Goal: Information Seeking & Learning: Learn about a topic

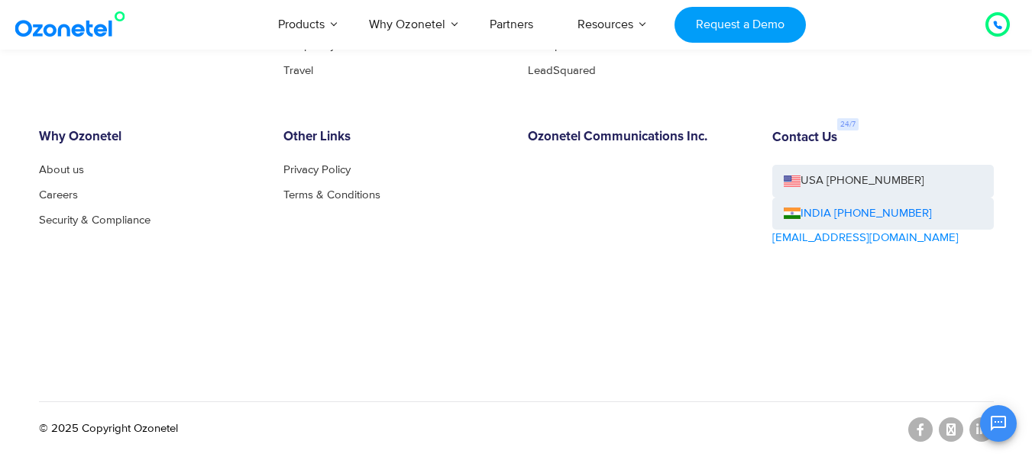
scroll to position [8520, 0]
click at [73, 199] on link "Careers" at bounding box center [62, 194] width 47 height 11
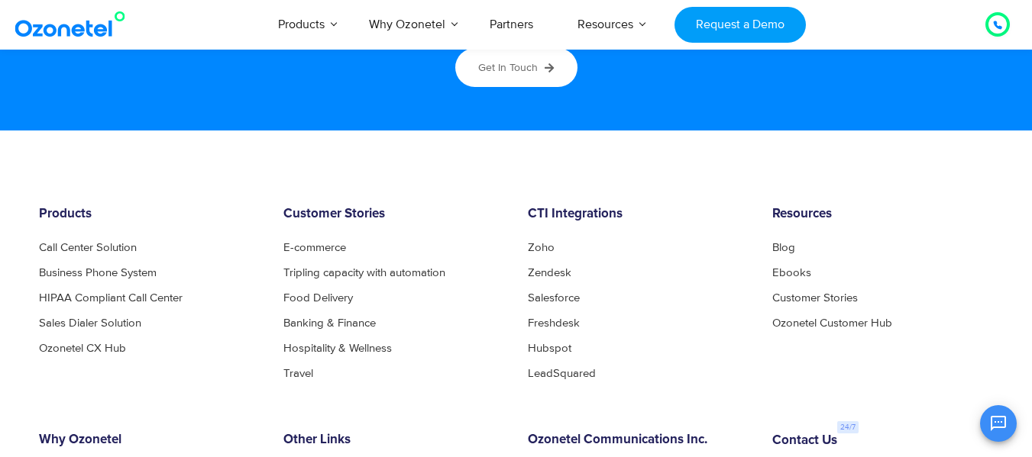
scroll to position [8214, 0]
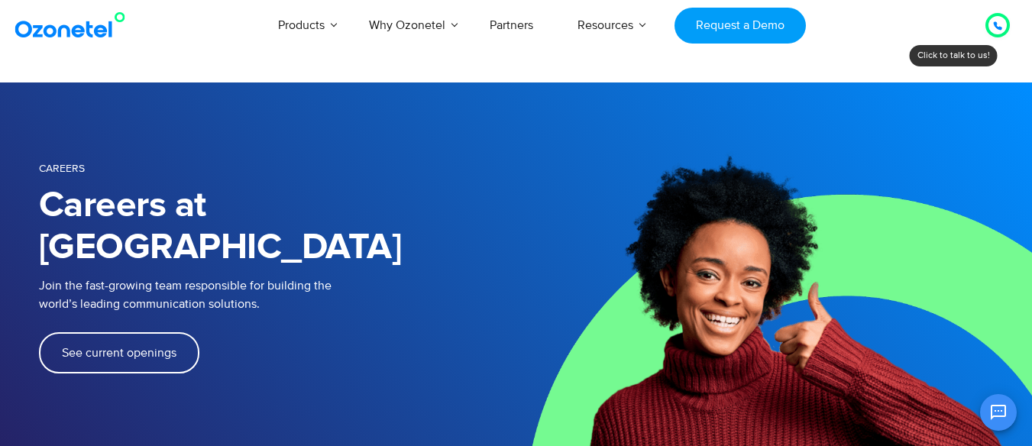
click at [98, 347] on span "See current openings" at bounding box center [119, 353] width 115 height 12
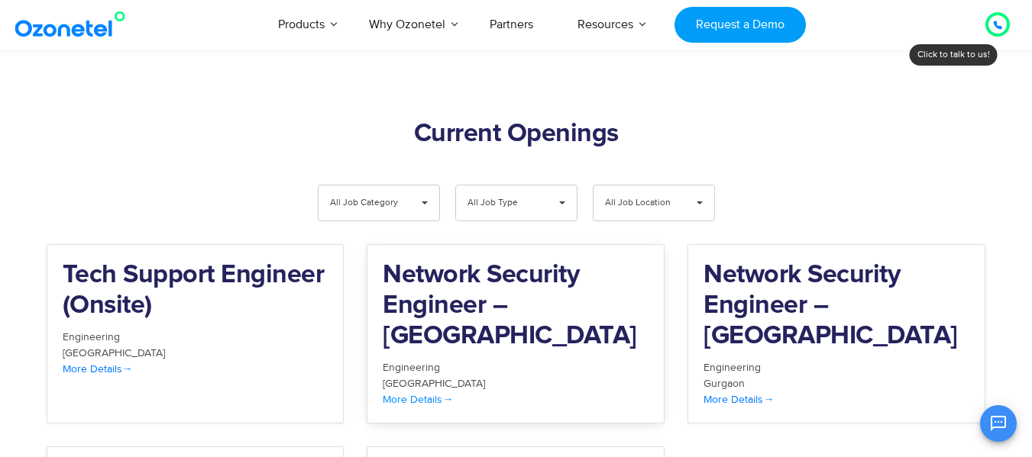
scroll to position [1582, 0]
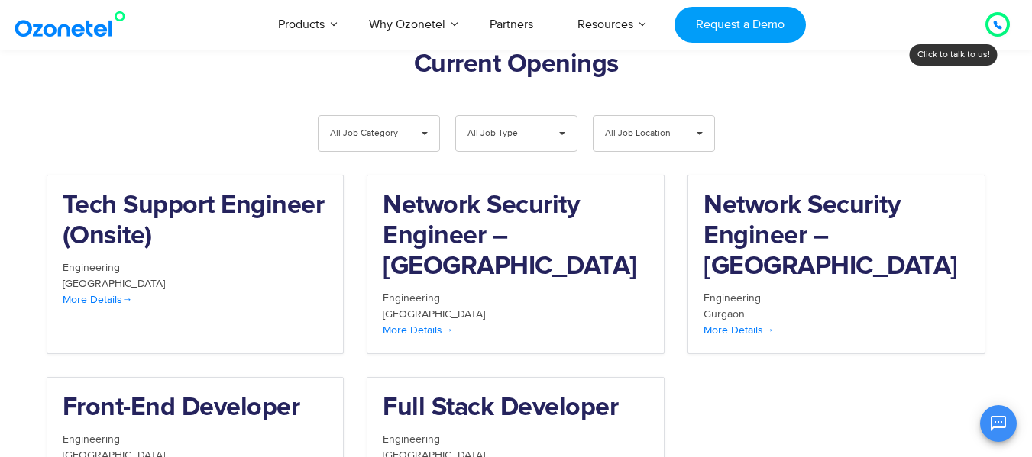
drag, startPoint x: 741, startPoint y: 168, endPoint x: 717, endPoint y: 370, distance: 203.0
click at [717, 370] on div "Tech Support Engineer (Onsite) Engineering Chennai More Details Network Securit…" at bounding box center [516, 347] width 962 height 344
drag, startPoint x: 281, startPoint y: 331, endPoint x: 325, endPoint y: 167, distance: 169.8
click at [325, 191] on h2 "Tech Support Engineer (Onsite)" at bounding box center [196, 221] width 266 height 61
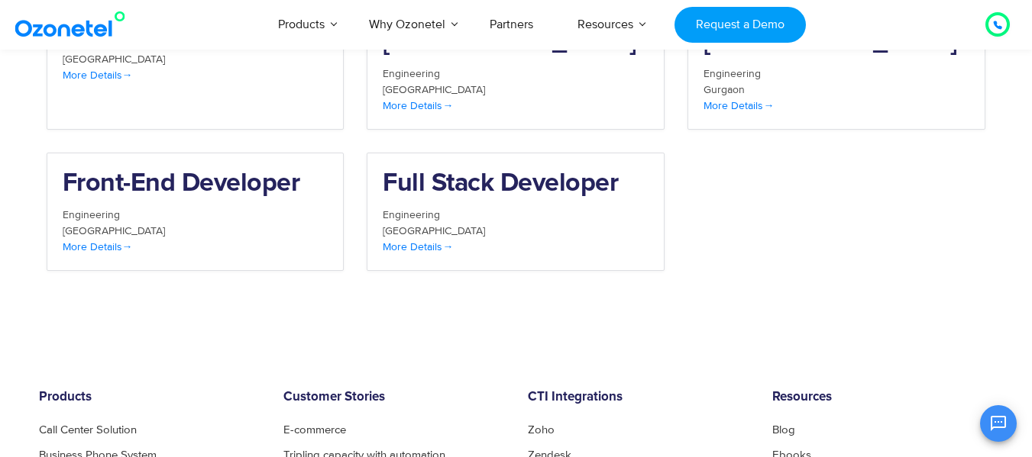
scroll to position [1811, 0]
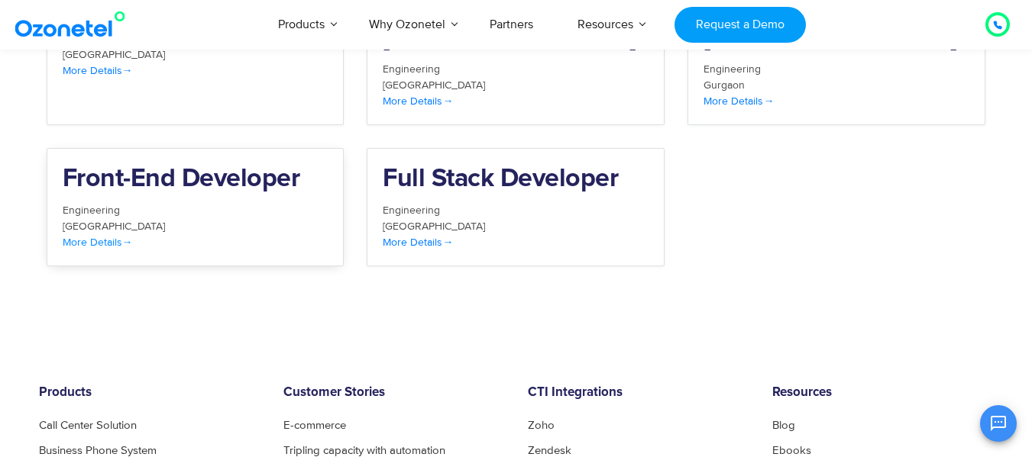
click at [174, 164] on h2 "Front-End Developer" at bounding box center [196, 179] width 266 height 31
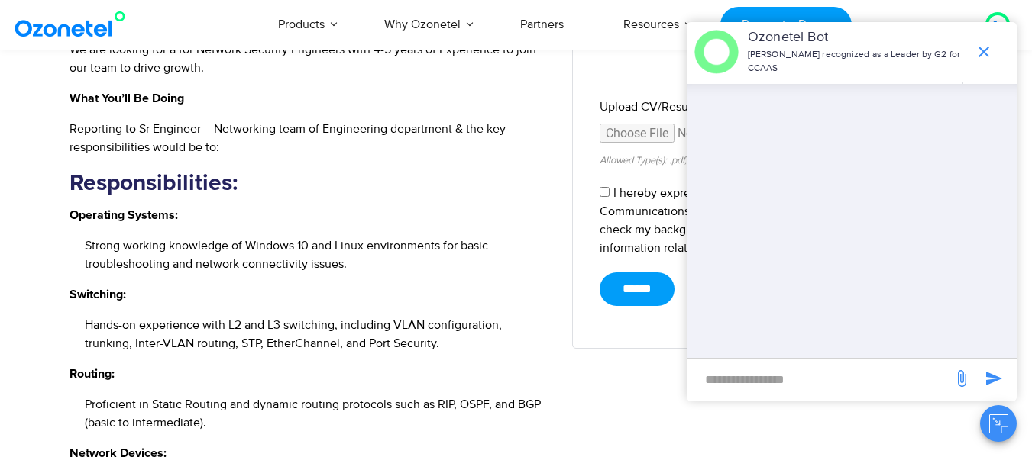
scroll to position [687, 0]
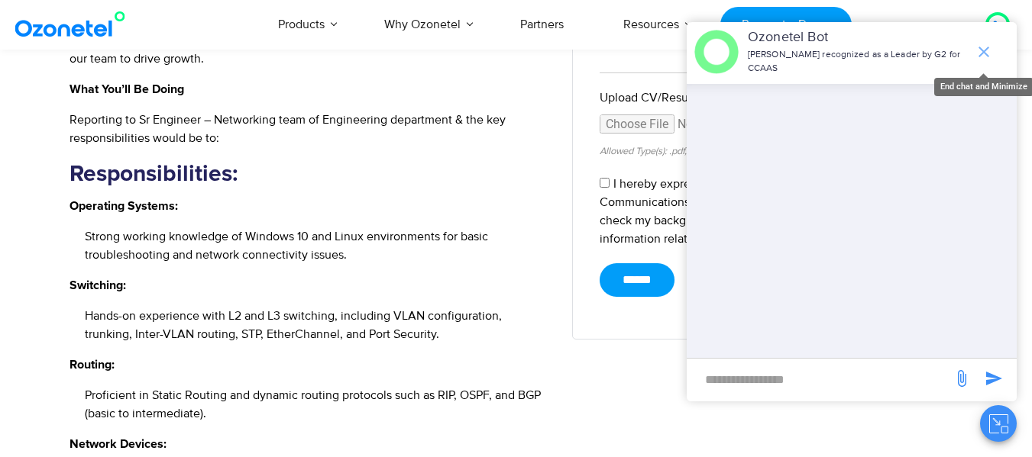
click at [986, 52] on icon "end chat or minimize" at bounding box center [983, 52] width 18 height 18
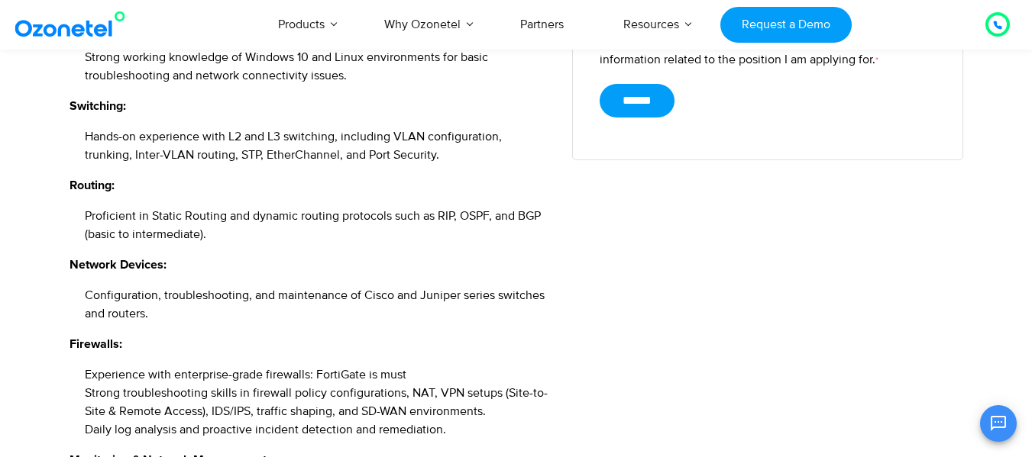
scroll to position [840, 0]
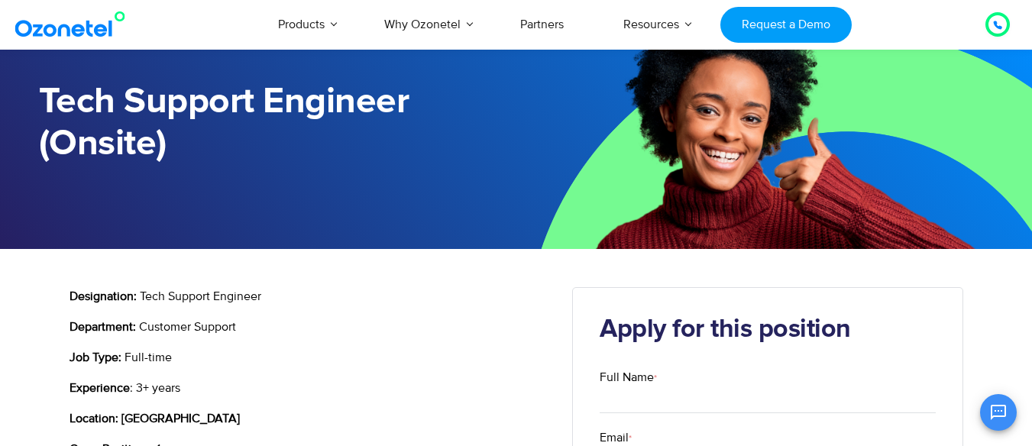
scroll to position [76, 0]
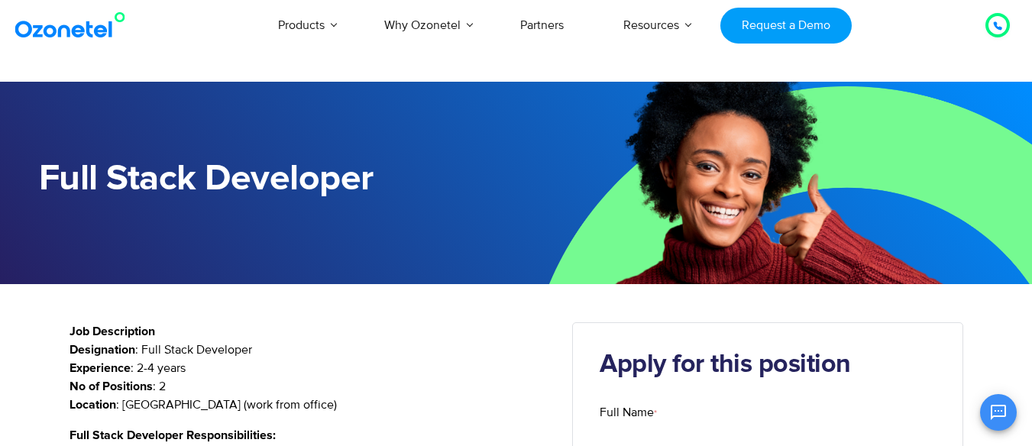
click at [0, 245] on section "Full Stack Developer" at bounding box center [516, 183] width 1032 height 202
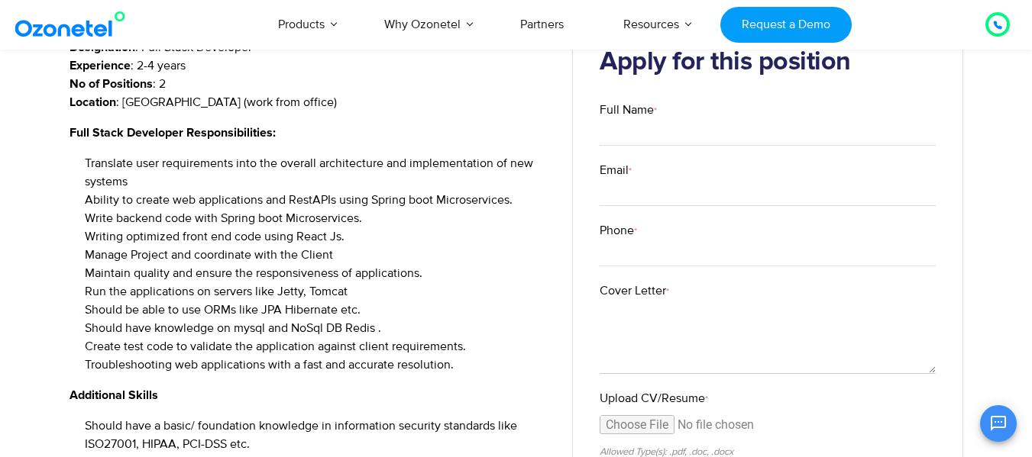
scroll to position [305, 0]
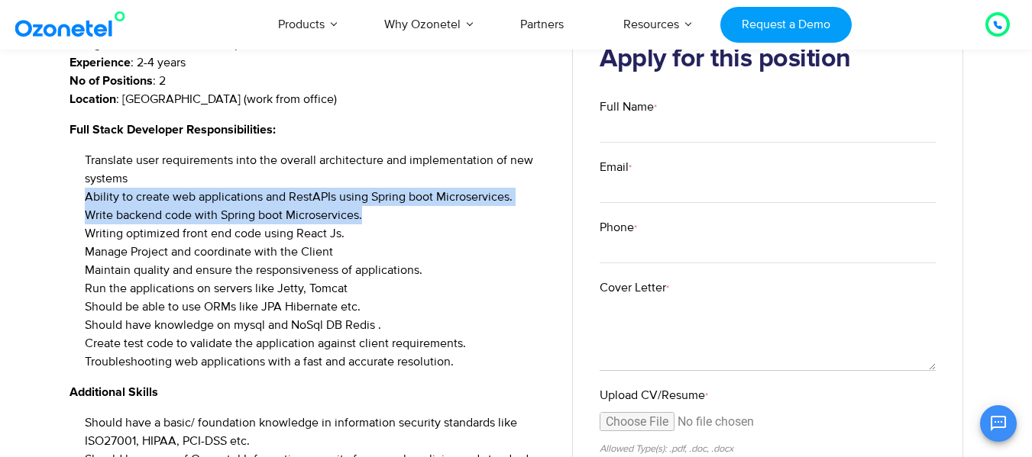
drag, startPoint x: 385, startPoint y: 222, endPoint x: 129, endPoint y: 231, distance: 255.9
click at [165, 176] on ul "Translate user requirements into the overall architecture and implementation of…" at bounding box center [309, 261] width 480 height 220
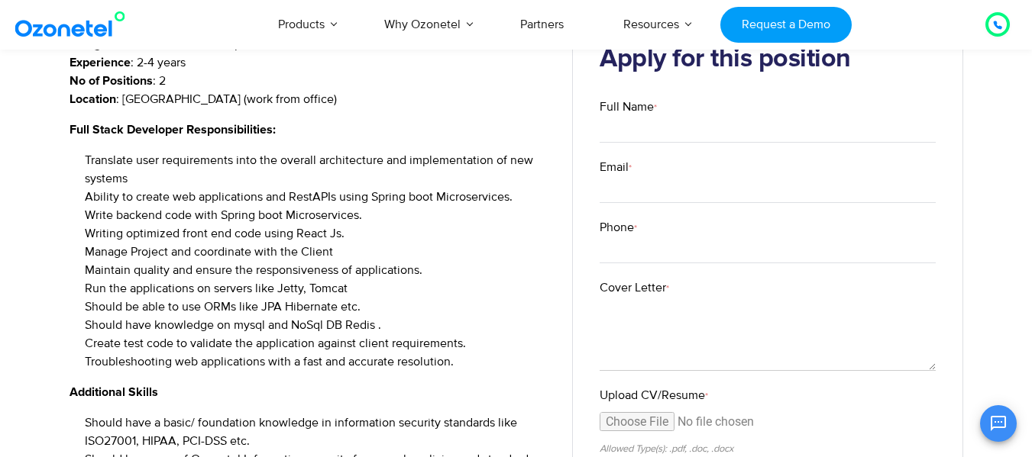
click at [117, 245] on li "Manage Project and coordinate with the Client" at bounding box center [317, 252] width 465 height 18
drag, startPoint x: 395, startPoint y: 235, endPoint x: 285, endPoint y: 237, distance: 110.0
click at [285, 237] on li "Writing optimized front end code using React Js." at bounding box center [317, 233] width 465 height 18
click at [403, 238] on li "Writing optimized front end code using React Js." at bounding box center [317, 233] width 465 height 18
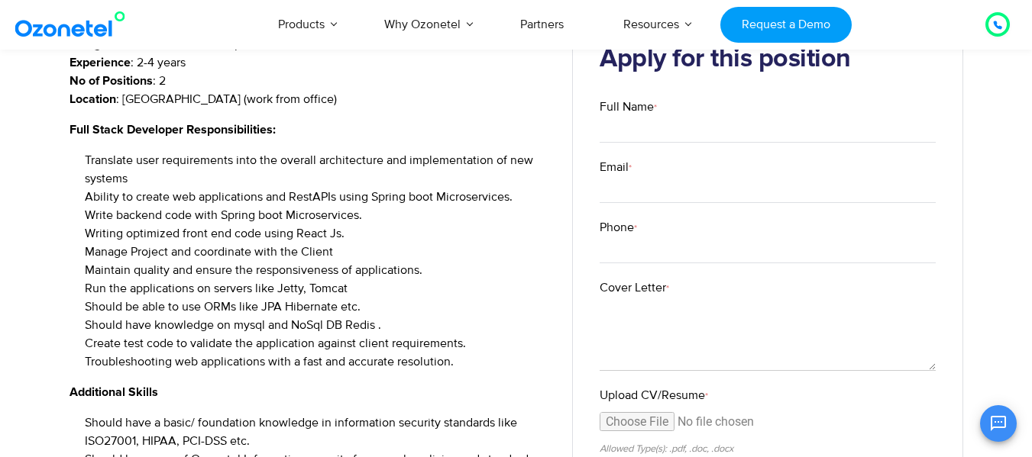
scroll to position [229, 0]
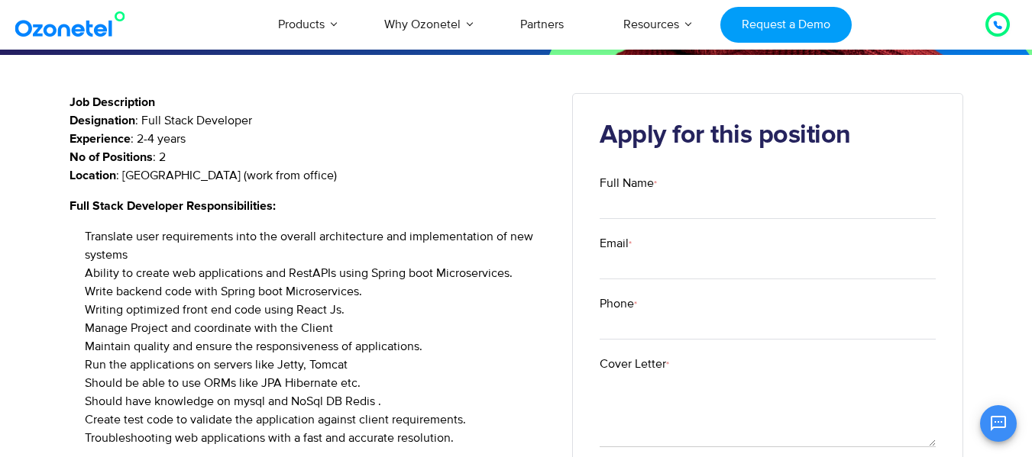
click at [319, 308] on li "Writing optimized front end code using React Js." at bounding box center [317, 310] width 465 height 18
click at [367, 308] on li "Writing optimized front end code using React Js." at bounding box center [317, 310] width 465 height 18
drag, startPoint x: 367, startPoint y: 308, endPoint x: 297, endPoint y: 310, distance: 70.3
click at [297, 310] on li "Writing optimized front end code using React Js." at bounding box center [317, 310] width 465 height 18
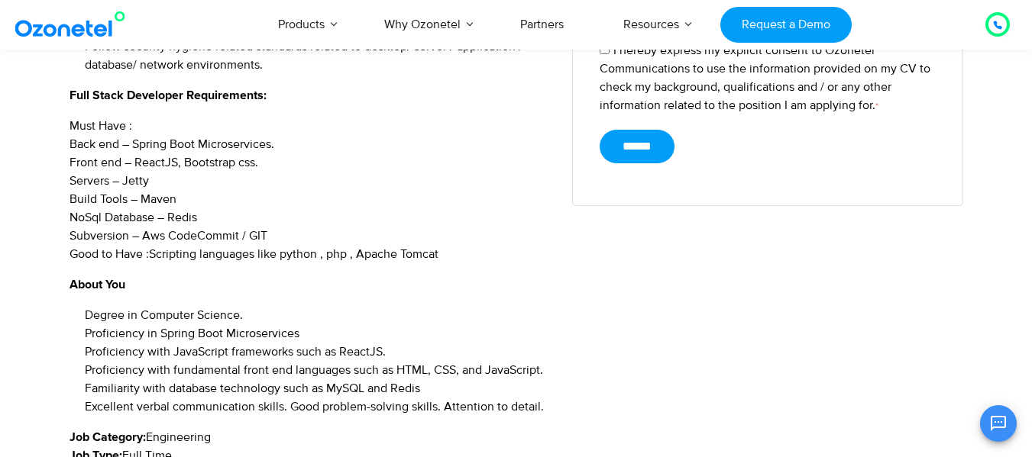
scroll to position [764, 0]
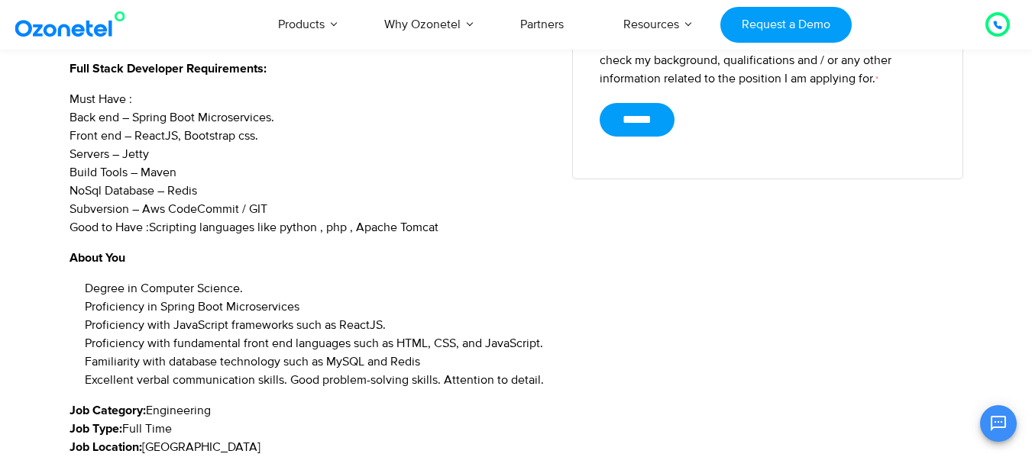
drag, startPoint x: 65, startPoint y: 226, endPoint x: 473, endPoint y: 228, distance: 407.7
click at [473, 228] on div "Full Stack Developer Job Description Designation : Full Stack Developer Experie…" at bounding box center [516, 27] width 1032 height 1015
click at [472, 258] on p "About You" at bounding box center [309, 258] width 480 height 18
drag, startPoint x: 279, startPoint y: 201, endPoint x: 60, endPoint y: 103, distance: 239.9
click at [60, 103] on div "Full Stack Developer Job Description Designation : Full Stack Developer Experie…" at bounding box center [516, 27] width 1032 height 1015
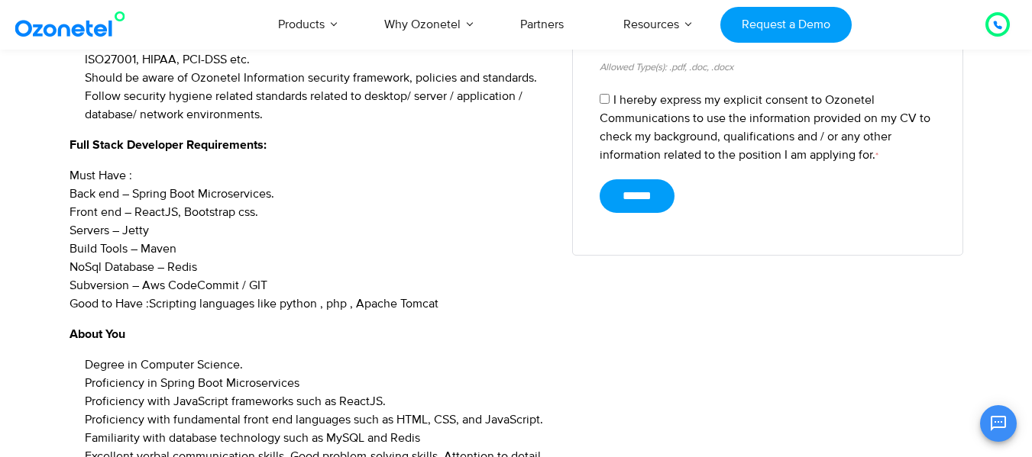
click at [363, 192] on p "Must Have : Back end – Spring Boot Microservices. Front end – ReactJS, Bootstra…" at bounding box center [309, 239] width 480 height 147
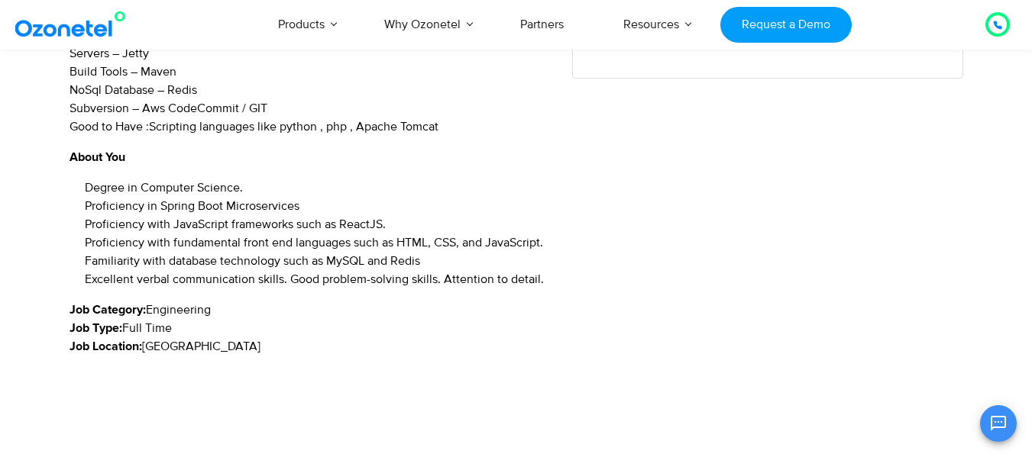
scroll to position [993, 0]
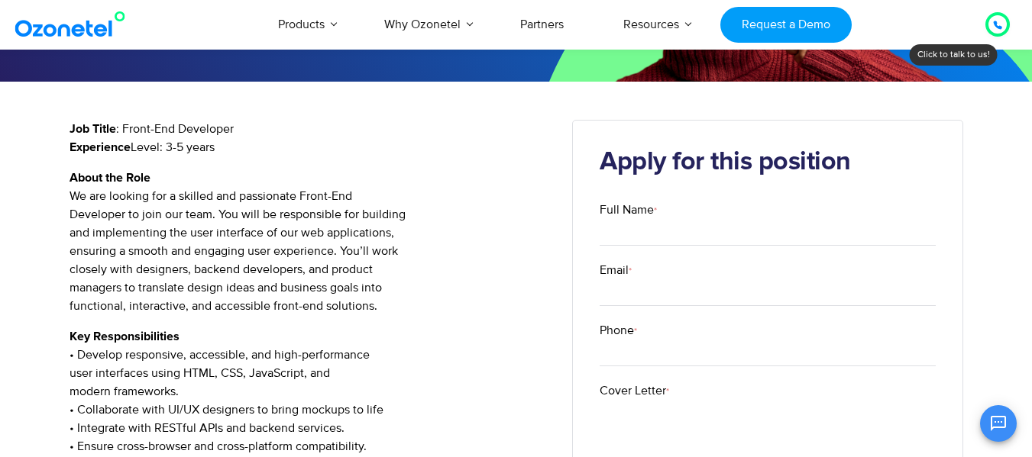
scroll to position [229, 0]
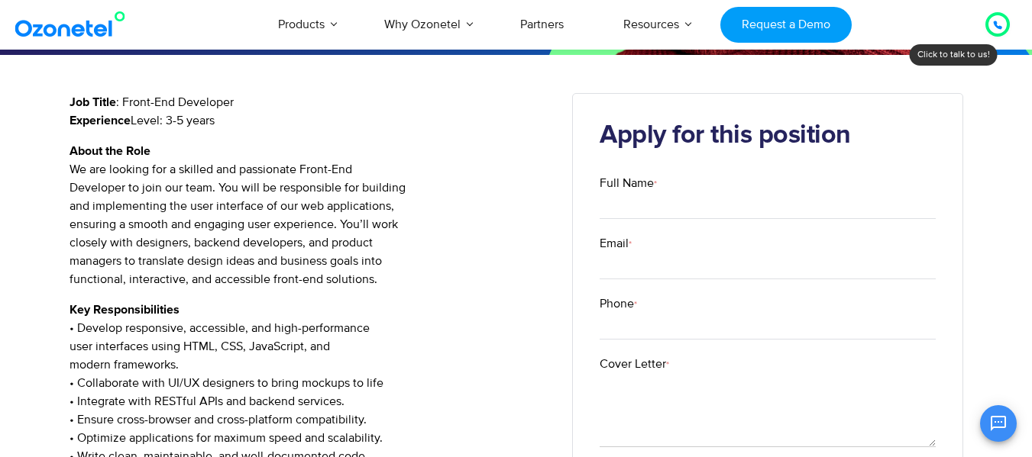
drag, startPoint x: 189, startPoint y: 102, endPoint x: 286, endPoint y: 118, distance: 99.2
click at [286, 118] on p "Job Title : Front-End Developer Experience Level: 3-5 years" at bounding box center [309, 111] width 480 height 37
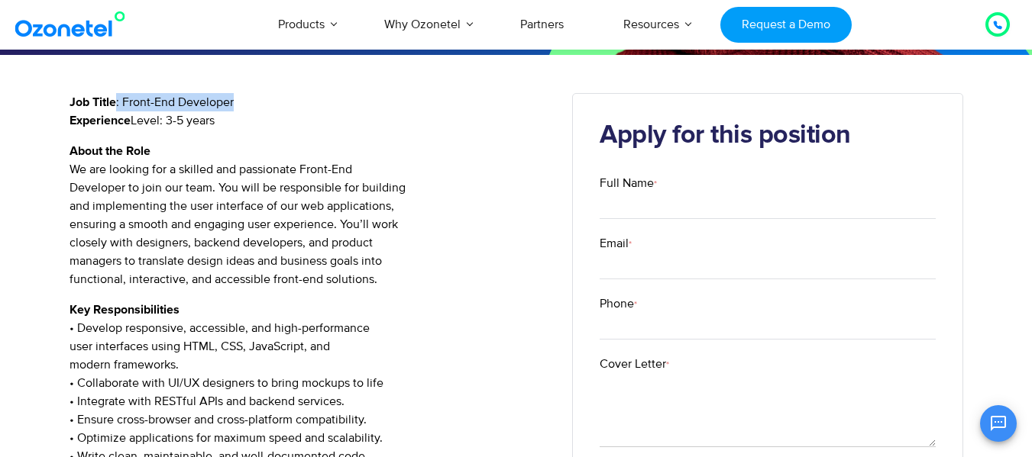
drag, startPoint x: 120, startPoint y: 101, endPoint x: 297, endPoint y: 95, distance: 177.2
copy p ": Front-End Developer"
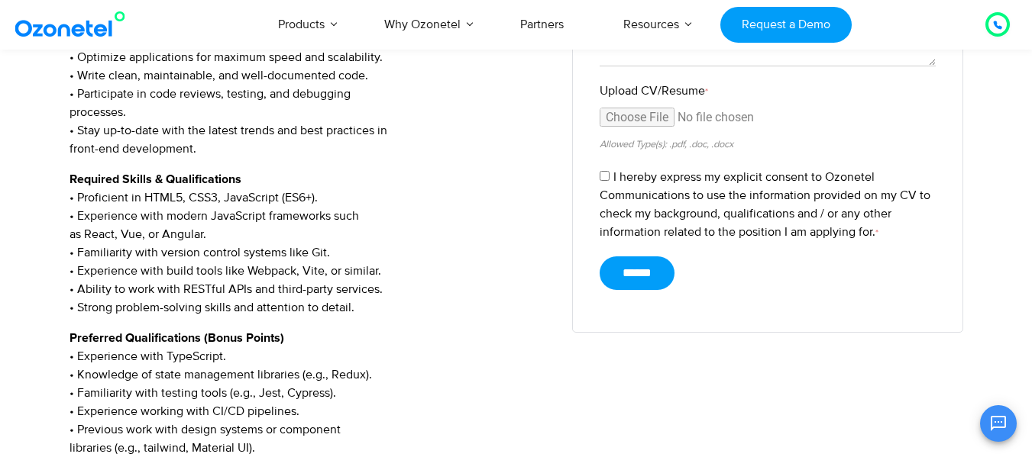
scroll to position [611, 0]
click at [218, 234] on p "Required Skills & Qualifications • Proficient in HTML5, CSS3, JavaScript (ES6+)…" at bounding box center [309, 243] width 480 height 147
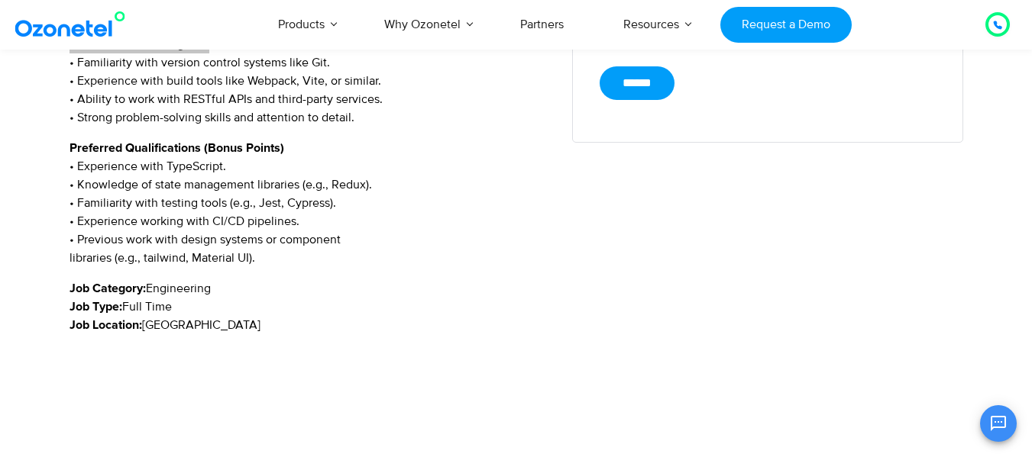
scroll to position [764, 0]
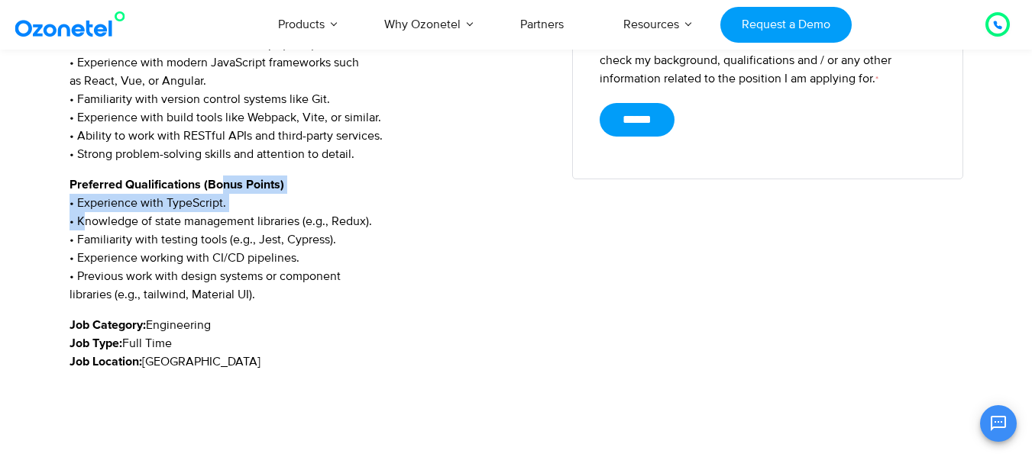
drag, startPoint x: 157, startPoint y: 200, endPoint x: 245, endPoint y: 215, distance: 89.0
click at [260, 194] on p "Preferred Qualifications (Bonus Points) • Experience with TypeScript. • Knowled…" at bounding box center [309, 240] width 480 height 128
drag, startPoint x: 93, startPoint y: 223, endPoint x: 478, endPoint y: 221, distance: 384.8
click at [478, 221] on p "Preferred Qualifications (Bonus Points) • Experience with TypeScript. • Knowled…" at bounding box center [309, 240] width 480 height 128
click at [460, 249] on p "Preferred Qualifications (Bonus Points) • Experience with TypeScript. • Knowled…" at bounding box center [309, 240] width 480 height 128
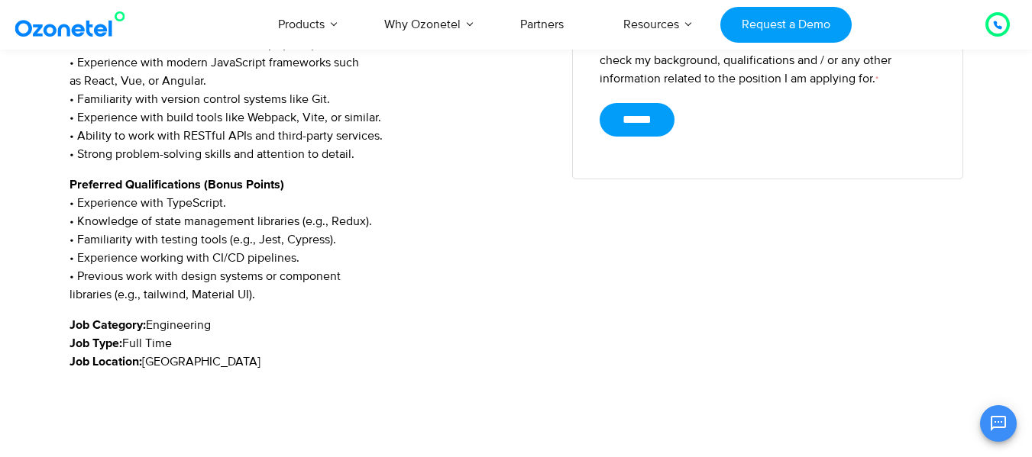
drag, startPoint x: 438, startPoint y: 228, endPoint x: 67, endPoint y: 224, distance: 370.3
click at [205, 221] on p "Preferred Qualifications (Bonus Points) • Experience with TypeScript. • Knowled…" at bounding box center [309, 240] width 480 height 128
drag, startPoint x: 154, startPoint y: 225, endPoint x: 253, endPoint y: 221, distance: 99.4
click at [254, 221] on p "Preferred Qualifications (Bonus Points) • Experience with TypeScript. • Knowled…" at bounding box center [309, 240] width 480 height 128
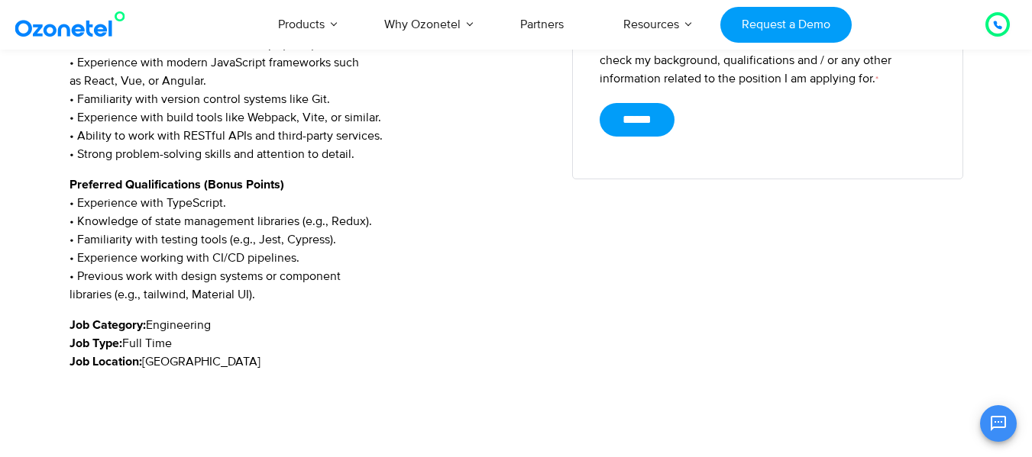
click at [392, 199] on p "Preferred Qualifications (Bonus Points) • Experience with TypeScript. • Knowled…" at bounding box center [309, 240] width 480 height 128
click at [245, 192] on p "Preferred Qualifications (Bonus Points) • Experience with TypeScript. • Knowled…" at bounding box center [309, 240] width 480 height 128
click at [232, 209] on p "Preferred Qualifications (Bonus Points) • Experience with TypeScript. • Knowled…" at bounding box center [309, 240] width 480 height 128
click at [357, 244] on p "Preferred Qualifications (Bonus Points) • Experience with TypeScript. • Knowled…" at bounding box center [309, 240] width 480 height 128
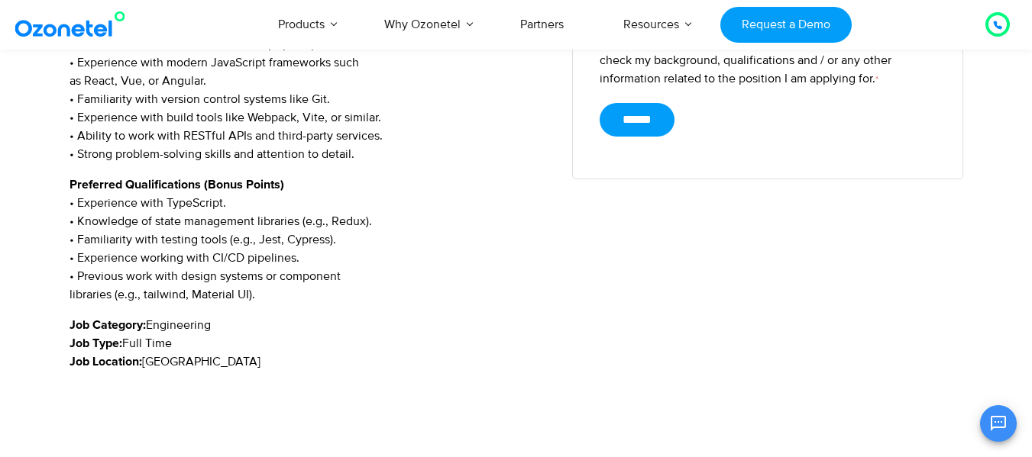
click at [328, 260] on p "Preferred Qualifications (Bonus Points) • Experience with TypeScript. • Knowled…" at bounding box center [309, 240] width 480 height 128
drag, startPoint x: 363, startPoint y: 277, endPoint x: 0, endPoint y: 296, distance: 363.2
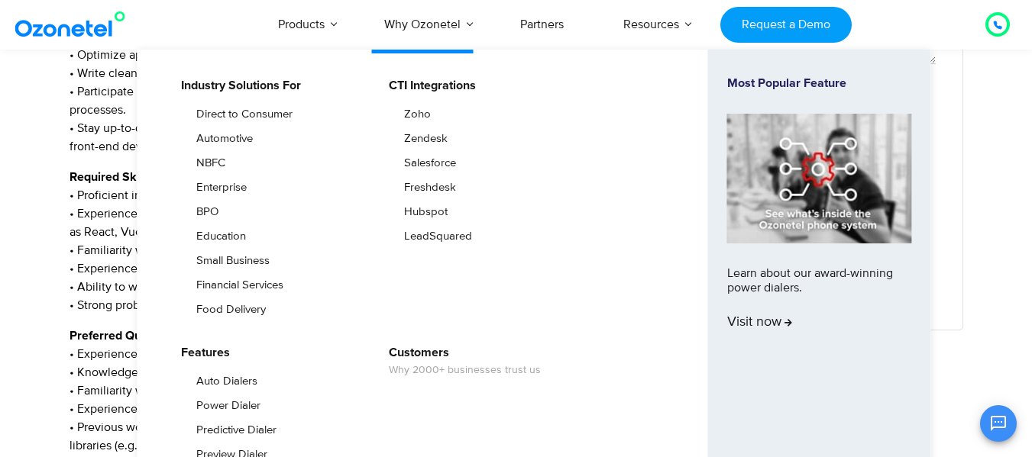
scroll to position [622, 0]
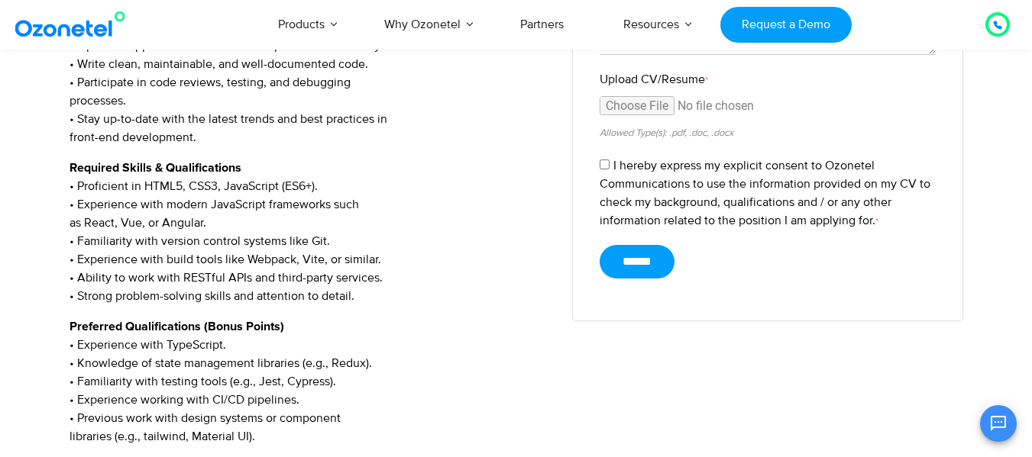
click at [0, 214] on div "Front-End Developer Job Title : Front-End Developer Experience Level: 3-5 years…" at bounding box center [516, 127] width 1032 height 929
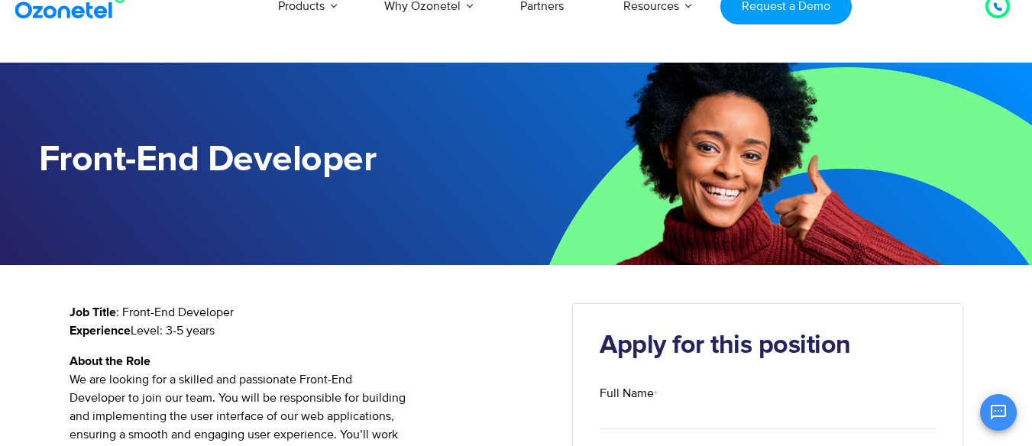
scroll to position [0, 0]
